Goal: Task Accomplishment & Management: Complete application form

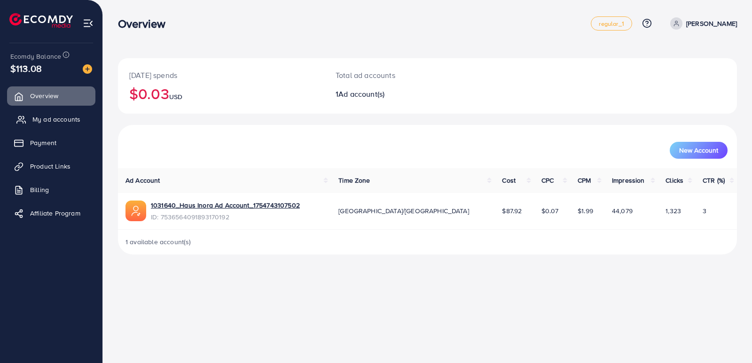
click at [58, 124] on span "My ad accounts" at bounding box center [56, 119] width 48 height 9
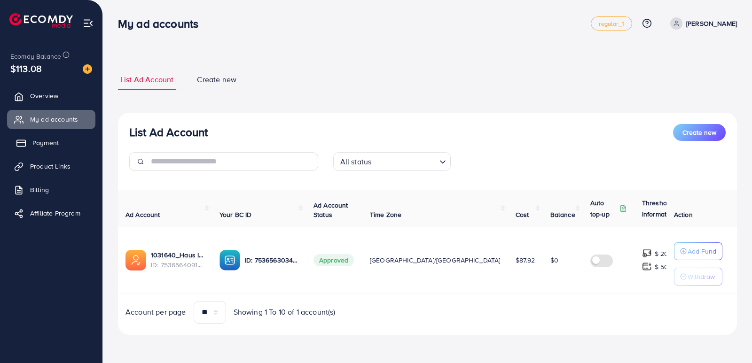
click at [61, 146] on link "Payment" at bounding box center [51, 142] width 88 height 19
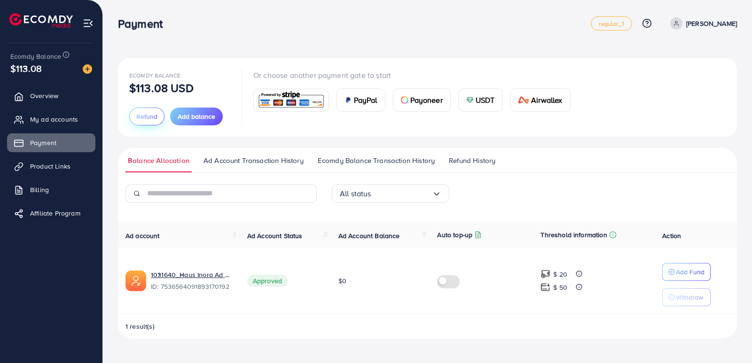
click at [147, 119] on span "Refund" at bounding box center [146, 116] width 21 height 9
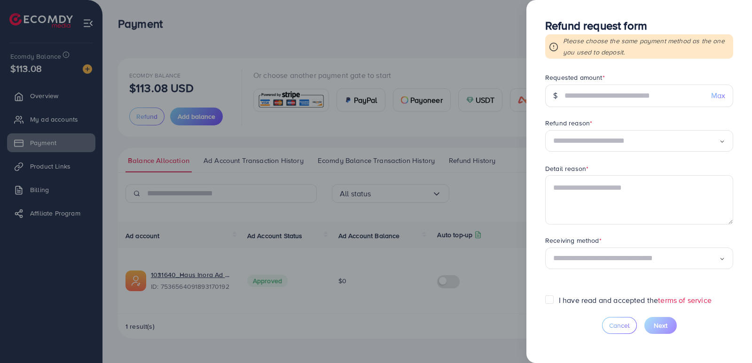
click at [717, 94] on span "Max" at bounding box center [718, 95] width 14 height 11
type input "******"
click at [621, 150] on div "Loading..." at bounding box center [639, 141] width 188 height 22
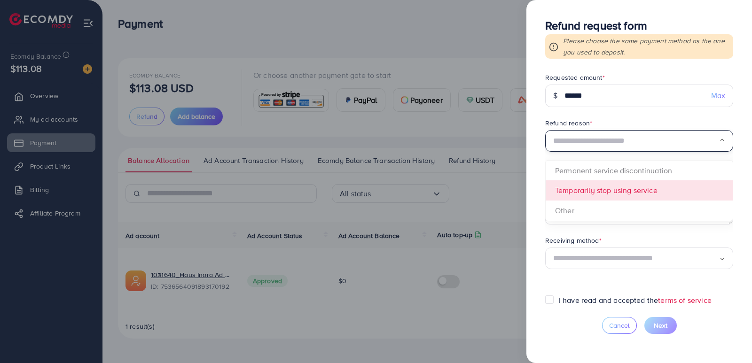
click at [619, 189] on form "Requested amount * $ ****** Max Refund reason * Loading... Permanent service di…" at bounding box center [639, 184] width 188 height 222
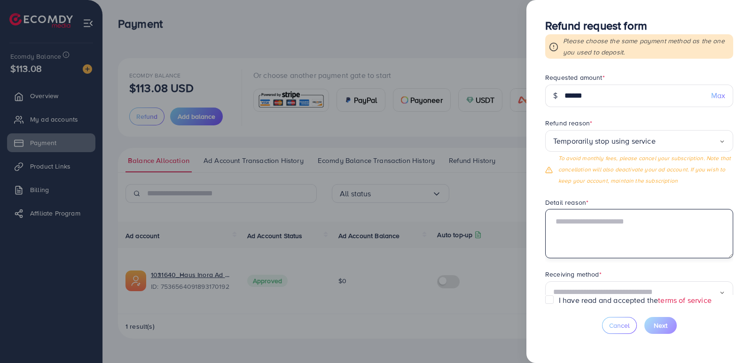
click at [591, 230] on textarea at bounding box center [639, 233] width 188 height 49
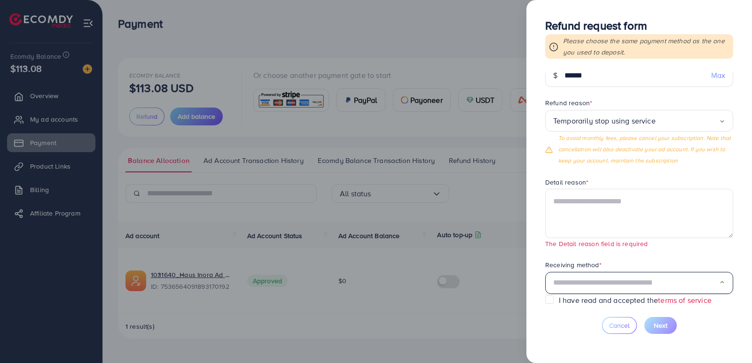
click at [639, 273] on div "Loading..." at bounding box center [639, 283] width 188 height 22
click at [562, 258] on form "Requested amount * $ ****** Max Refund reason * Temporarily stop using service …" at bounding box center [639, 184] width 188 height 222
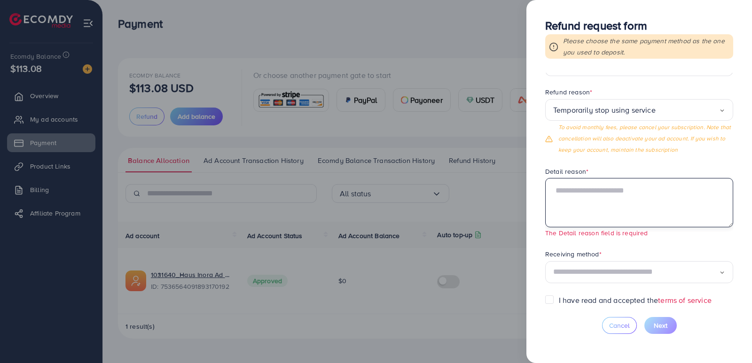
click at [588, 197] on textarea at bounding box center [639, 202] width 188 height 49
paste textarea "**********"
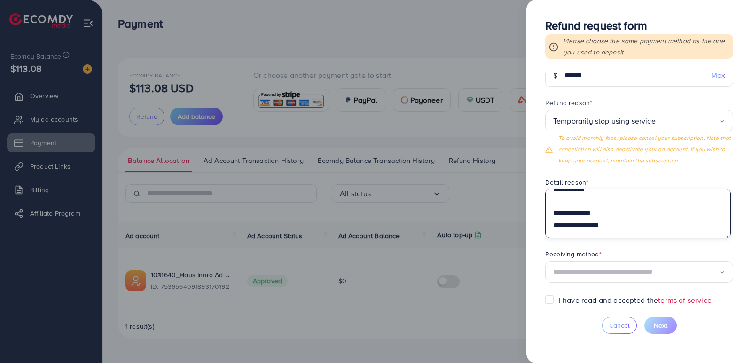
scroll to position [373, 0]
drag, startPoint x: 605, startPoint y: 225, endPoint x: 555, endPoint y: 226, distance: 49.8
click at [555, 226] on textarea at bounding box center [638, 213] width 186 height 49
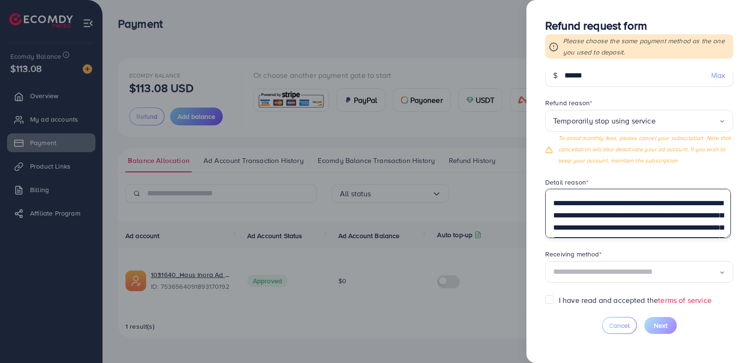
scroll to position [0, 0]
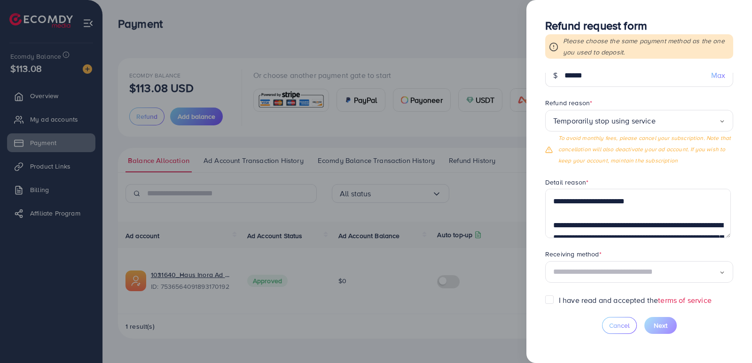
click at [596, 249] on form "Requested amount * $ ****** Max Refund reason * Temporarily stop using service …" at bounding box center [639, 184] width 188 height 222
click at [599, 275] on input "Search for option" at bounding box center [636, 272] width 166 height 15
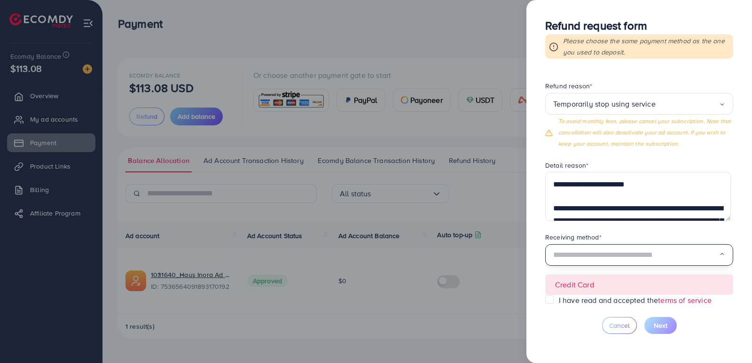
click at [583, 285] on form "Requested amount * $ ****** Max Refund reason * Temporarily stop using service …" at bounding box center [639, 184] width 188 height 222
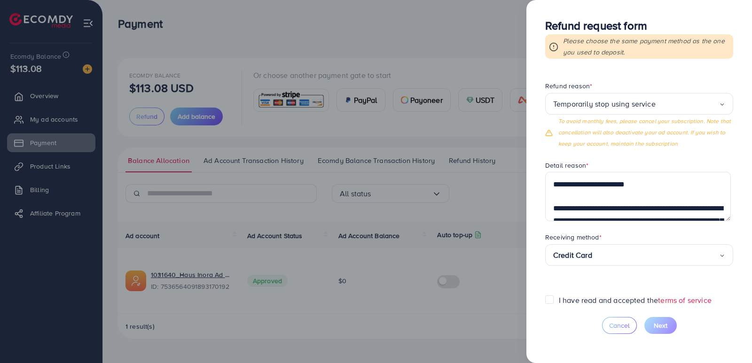
scroll to position [20, 0]
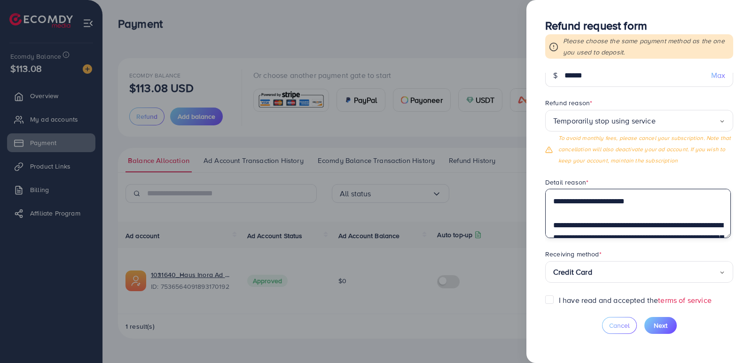
click at [600, 218] on textarea at bounding box center [638, 213] width 186 height 49
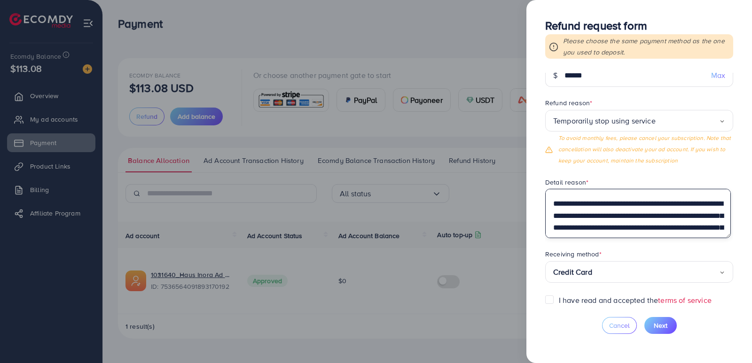
click at [591, 210] on textarea at bounding box center [638, 213] width 186 height 49
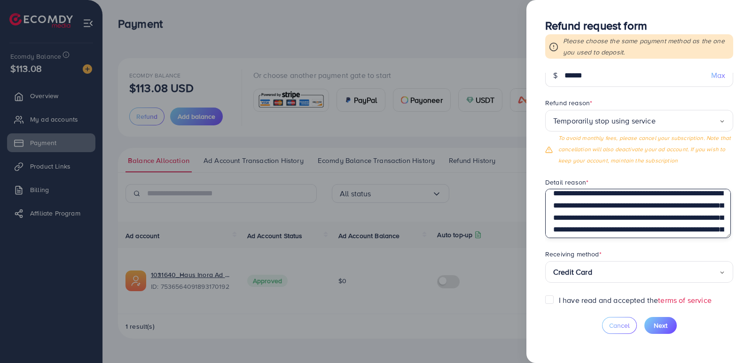
click at [580, 219] on textarea at bounding box center [638, 213] width 186 height 49
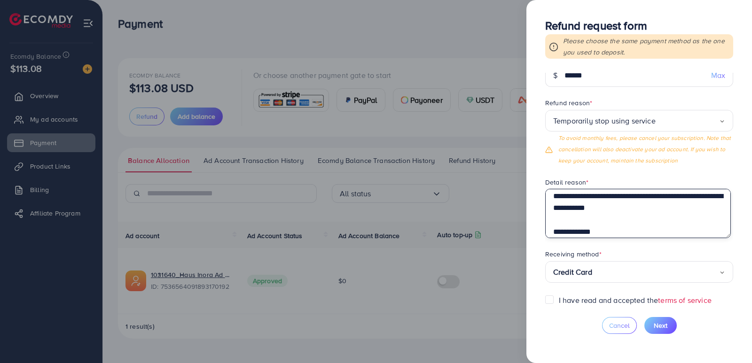
scroll to position [305, 0]
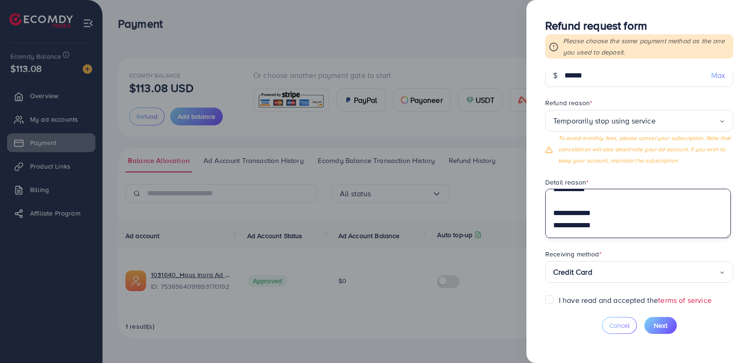
click at [573, 204] on textarea at bounding box center [638, 213] width 186 height 49
click at [569, 200] on textarea at bounding box center [638, 213] width 186 height 49
click at [567, 204] on textarea at bounding box center [638, 213] width 186 height 49
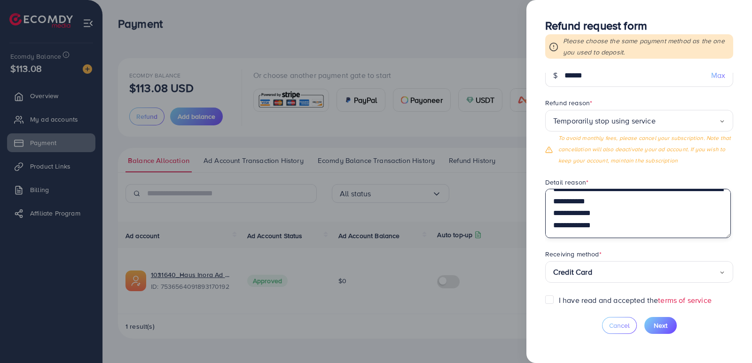
click at [577, 216] on textarea at bounding box center [638, 213] width 186 height 49
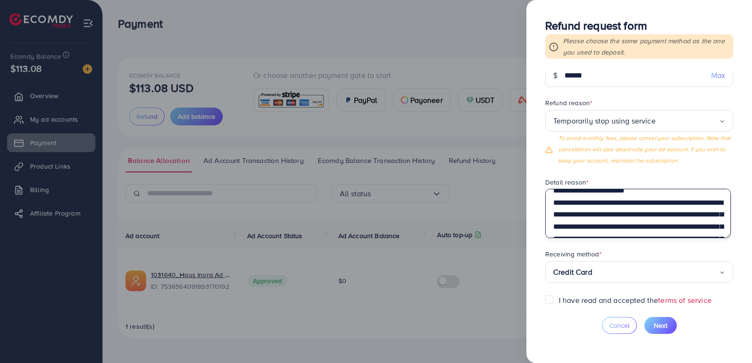
scroll to position [0, 0]
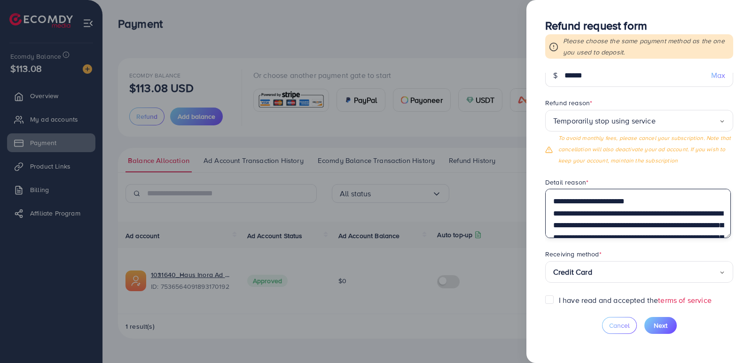
click at [552, 199] on textarea at bounding box center [638, 213] width 186 height 49
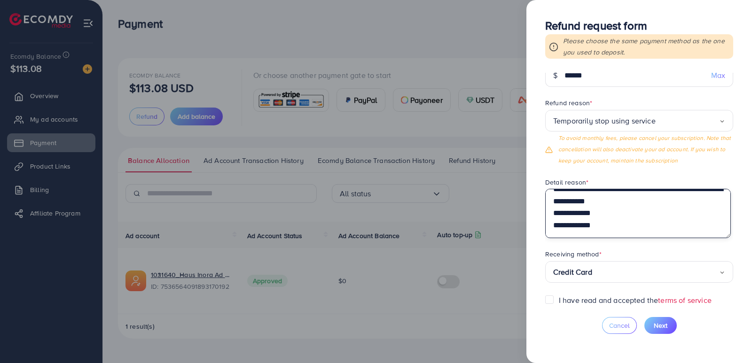
scroll to position [312, 0]
click at [612, 228] on textarea at bounding box center [638, 213] width 186 height 49
click at [556, 225] on textarea at bounding box center [638, 213] width 186 height 49
type textarea "**********"
click at [664, 329] on span "Next" at bounding box center [661, 325] width 14 height 9
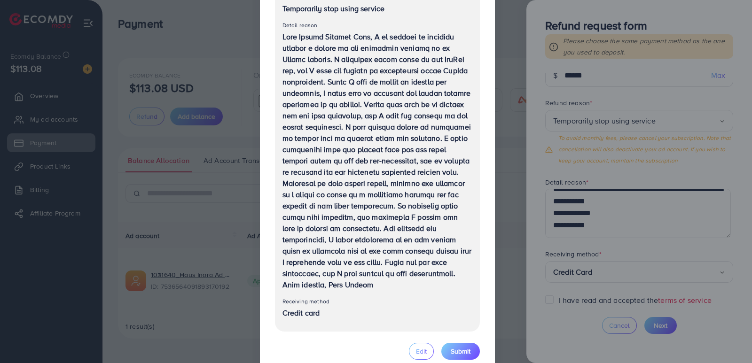
scroll to position [168, 0]
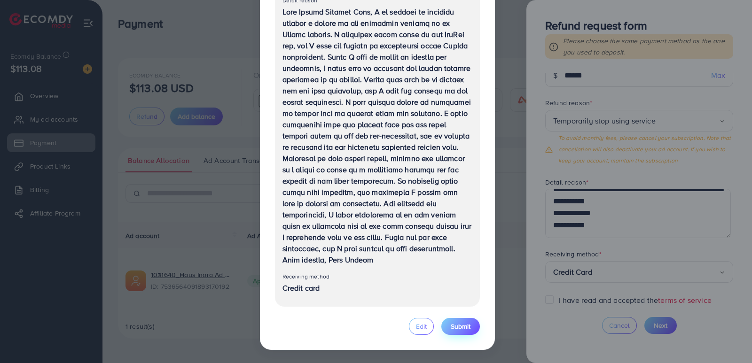
click at [463, 325] on span "Submit" at bounding box center [461, 326] width 20 height 9
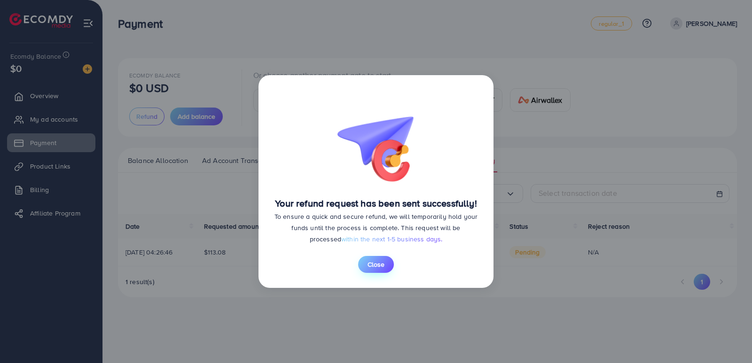
click at [382, 261] on span "Close" at bounding box center [375, 264] width 17 height 9
